Goal: Information Seeking & Learning: Check status

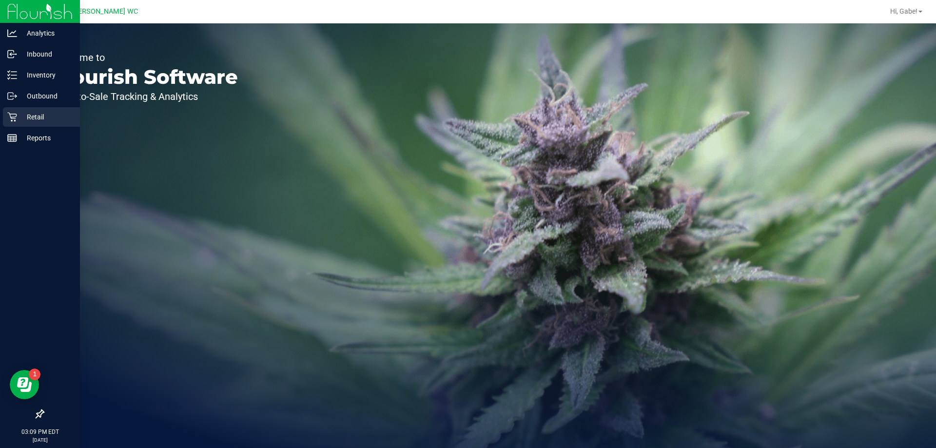
click at [10, 120] on icon at bounding box center [12, 117] width 10 height 10
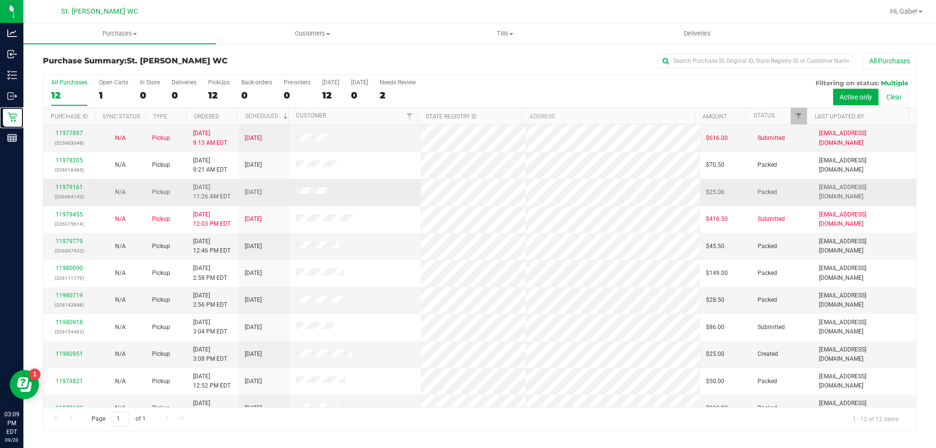
scroll to position [41, 0]
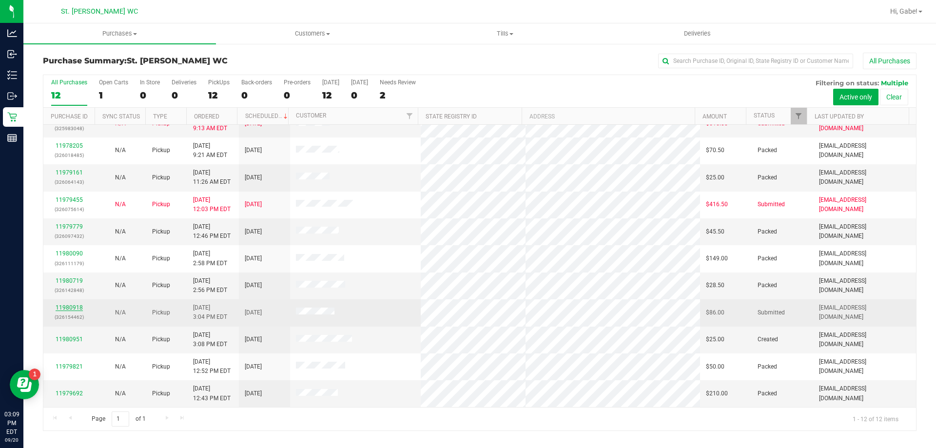
click at [76, 307] on link "11980918" at bounding box center [69, 307] width 27 height 7
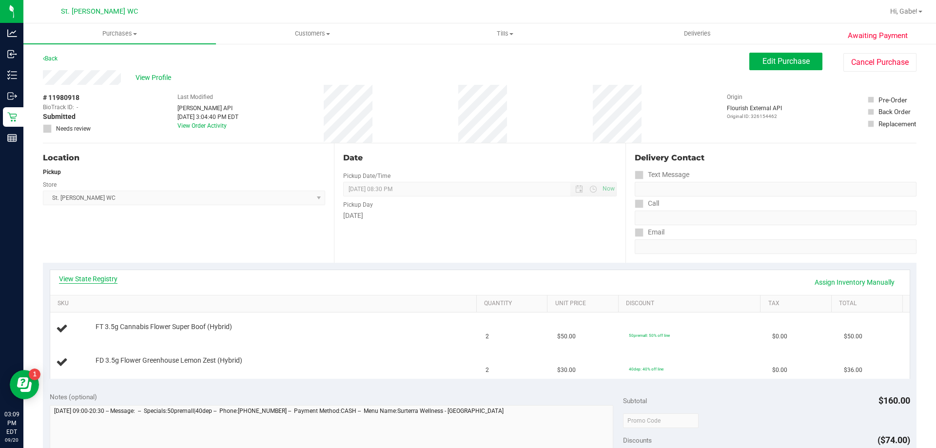
click at [87, 278] on link "View State Registry" at bounding box center [88, 279] width 58 height 10
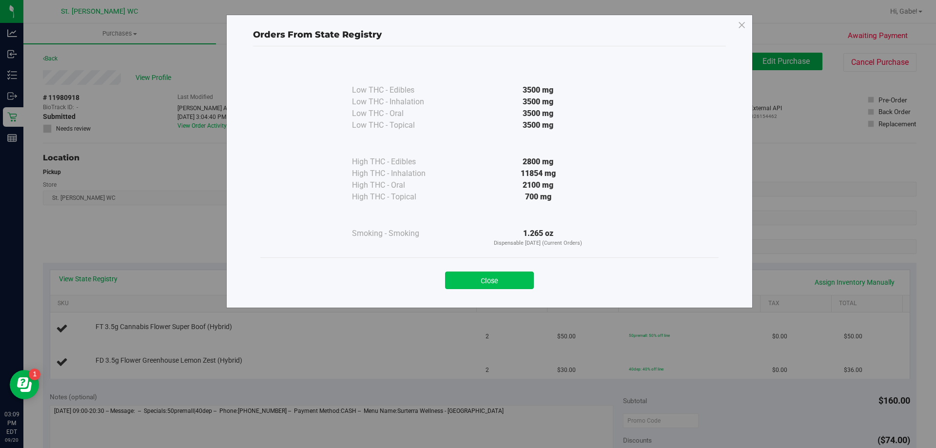
click at [505, 277] on button "Close" at bounding box center [489, 280] width 89 height 18
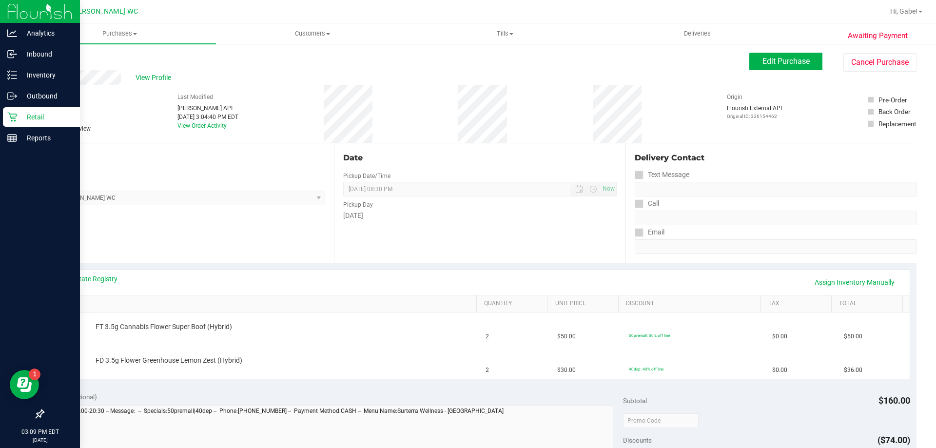
click at [33, 115] on p "Retail" at bounding box center [46, 117] width 58 height 12
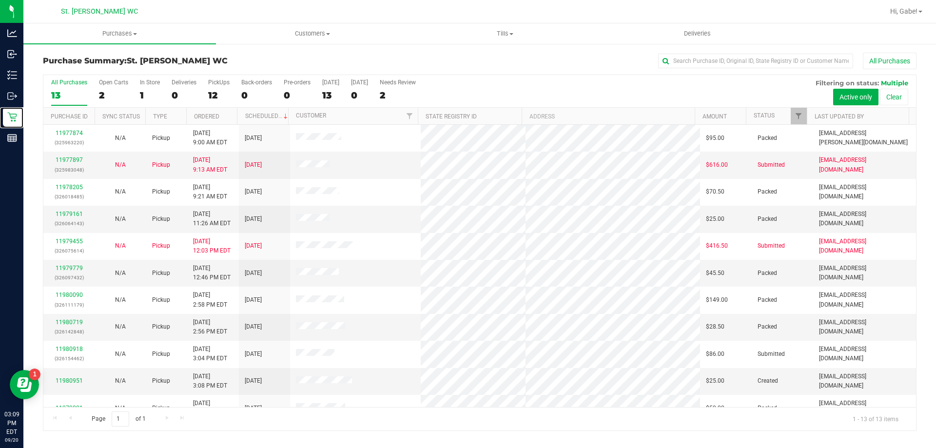
scroll to position [68, 0]
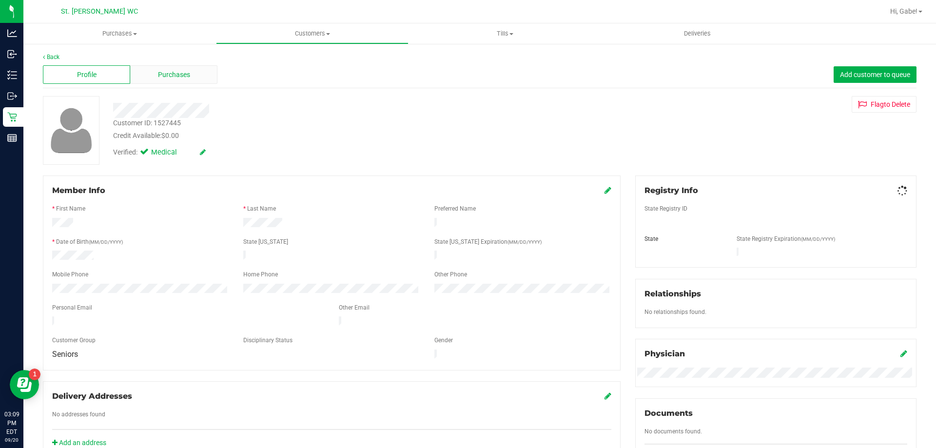
click at [162, 77] on span "Purchases" at bounding box center [174, 75] width 32 height 10
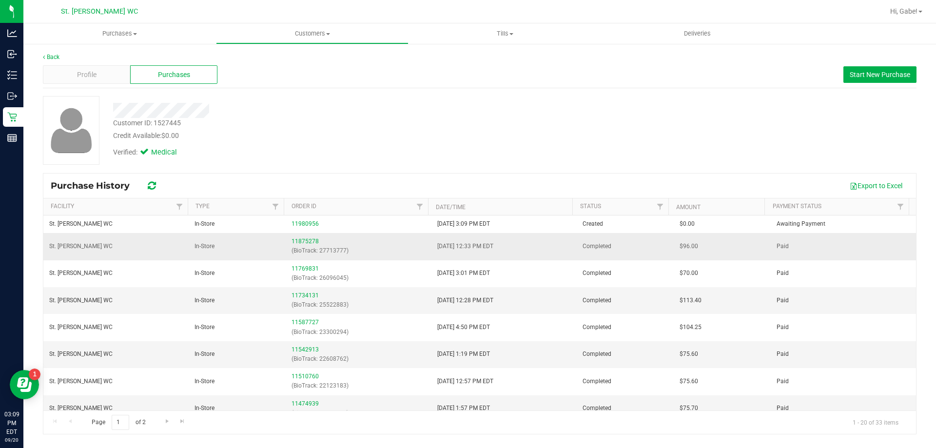
click at [323, 242] on div "11875278 (BioTrack: 27713777)" at bounding box center [358, 246] width 134 height 19
click at [281, 239] on td "In-Store" at bounding box center [237, 246] width 97 height 27
click at [298, 241] on link "11875278" at bounding box center [304, 241] width 27 height 7
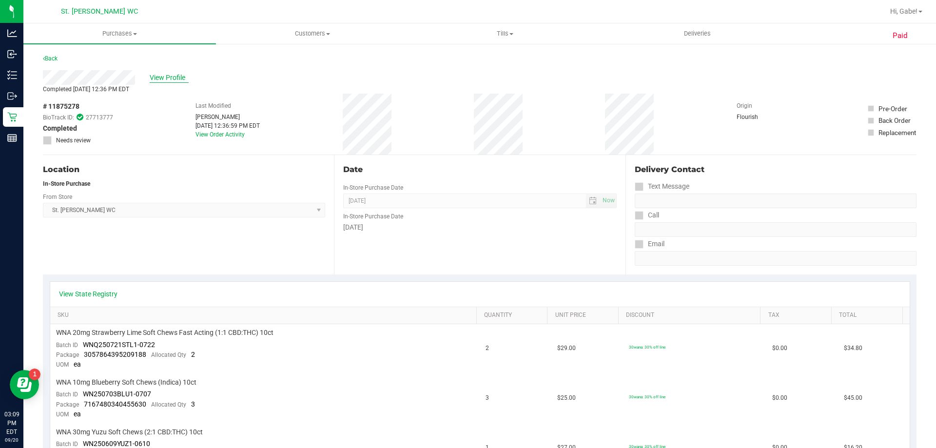
click at [155, 77] on span "View Profile" at bounding box center [169, 78] width 39 height 10
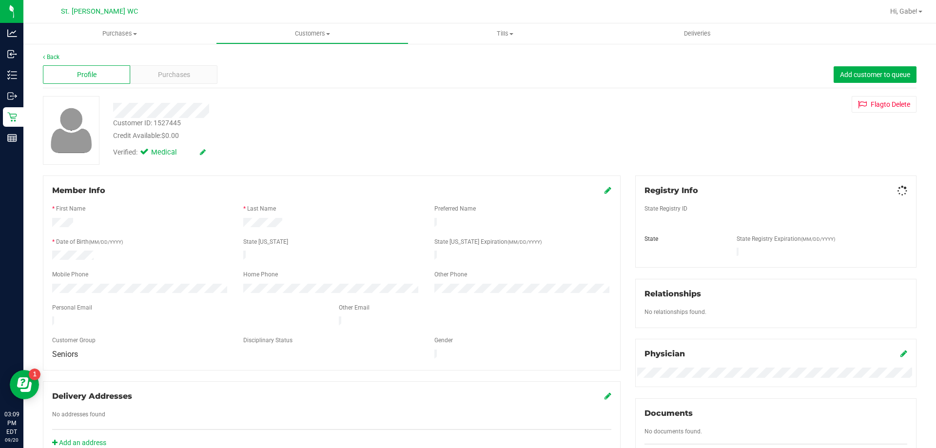
click at [167, 76] on span "Purchases" at bounding box center [174, 75] width 32 height 10
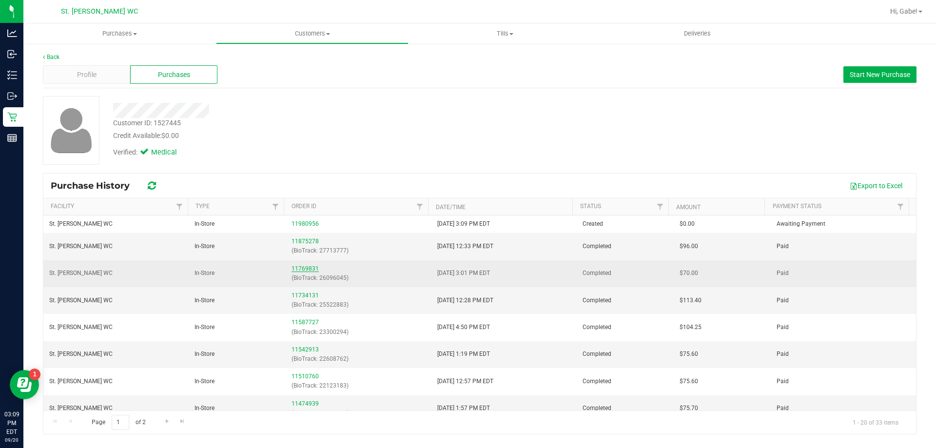
click at [296, 266] on link "11769831" at bounding box center [304, 268] width 27 height 7
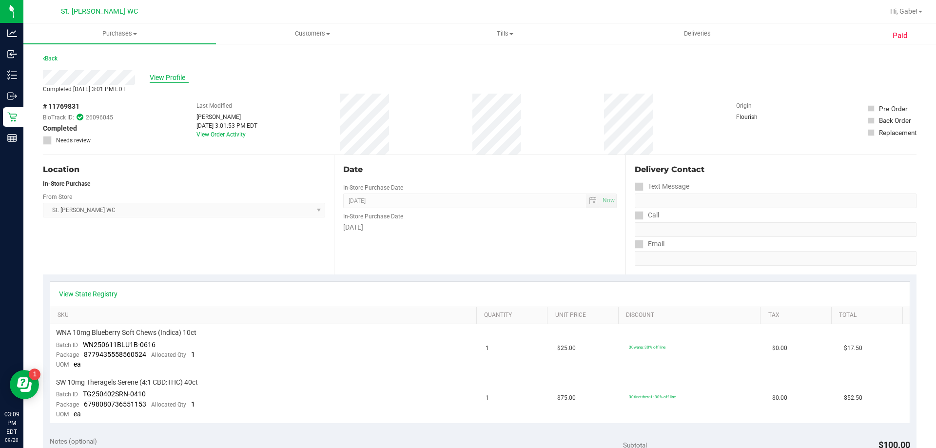
click at [173, 73] on span "View Profile" at bounding box center [169, 78] width 39 height 10
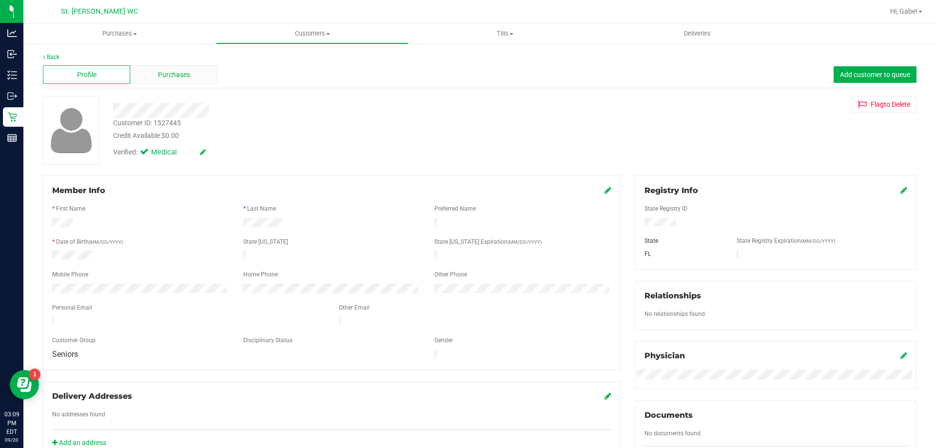
click at [185, 75] on span "Purchases" at bounding box center [174, 75] width 32 height 10
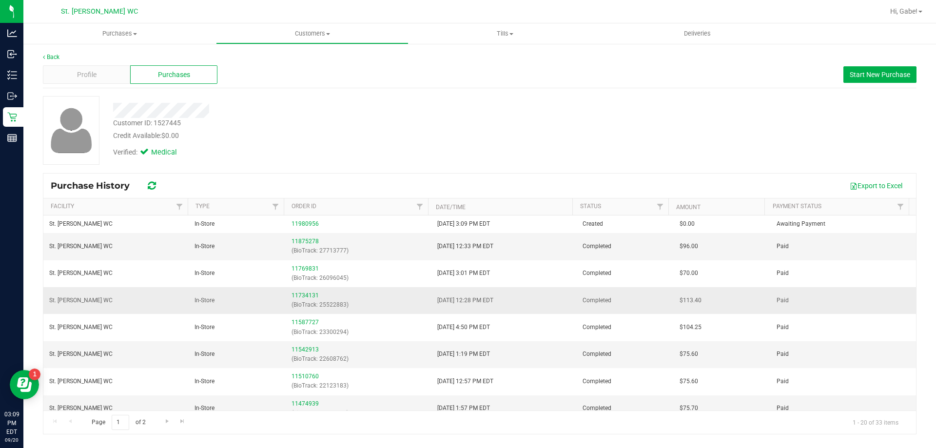
click at [302, 300] on div "11734131 (BioTrack: 25522883)" at bounding box center [358, 300] width 134 height 19
click at [304, 298] on link "11734131" at bounding box center [304, 295] width 27 height 7
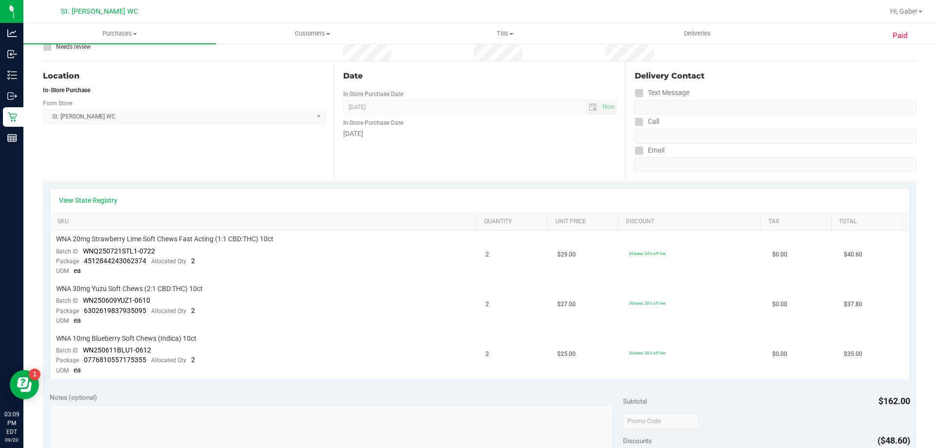
scroll to position [97, 0]
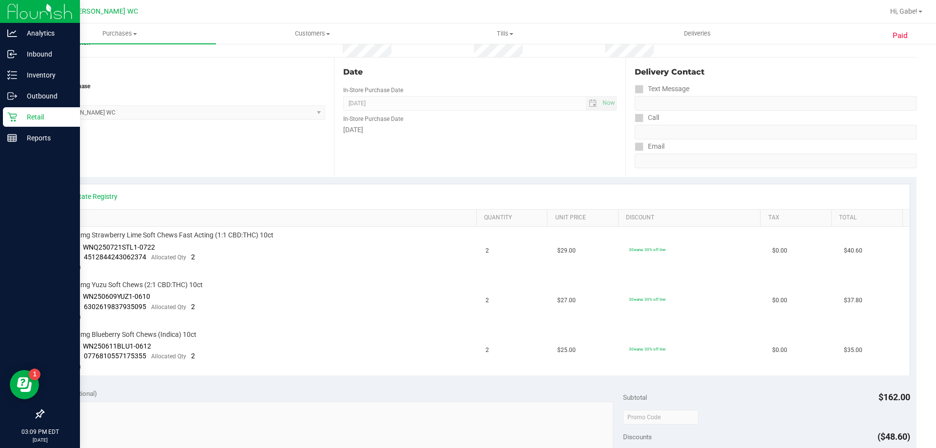
click at [17, 117] on icon at bounding box center [12, 117] width 10 height 10
